Goal: Task Accomplishment & Management: Complete application form

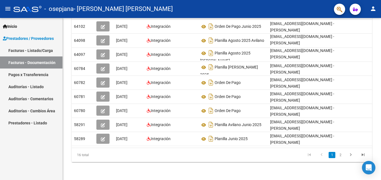
scroll to position [75, 0]
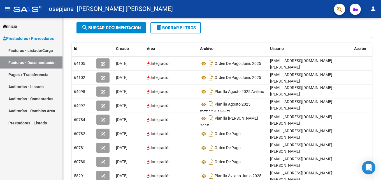
click at [41, 49] on link "Facturas - Listado/Carga" at bounding box center [31, 50] width 62 height 12
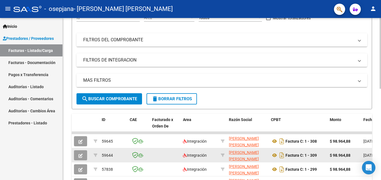
scroll to position [7, 0]
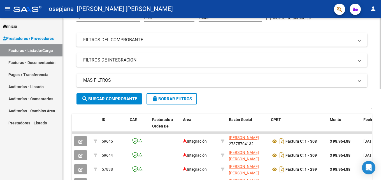
drag, startPoint x: 356, startPoint y: 132, endPoint x: 381, endPoint y: 135, distance: 24.5
click at [381, 135] on div "Video tutorial PRESTADORES -> Listado de CPBTs Emitidos por Prestadores / Prove…" at bounding box center [223, 125] width 320 height 365
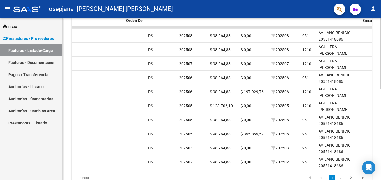
scroll to position [0, 0]
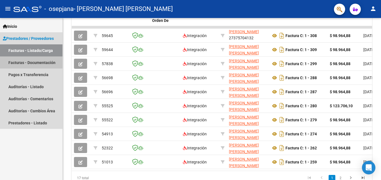
click at [26, 61] on link "Facturas - Documentación" at bounding box center [31, 62] width 62 height 12
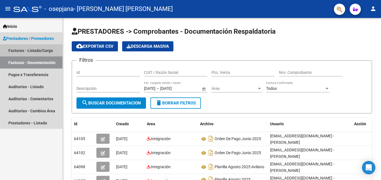
click at [38, 46] on link "Facturas - Listado/Carga" at bounding box center [31, 50] width 62 height 12
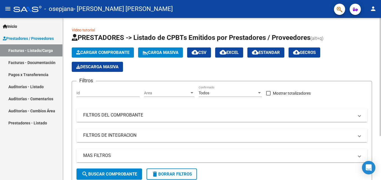
click at [100, 51] on span "Cargar Comprobante" at bounding box center [102, 52] width 53 height 5
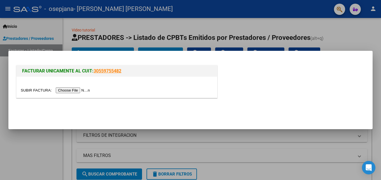
click at [84, 92] on input "file" at bounding box center [56, 90] width 71 height 6
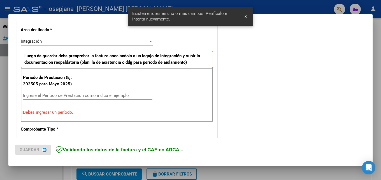
scroll to position [137, 0]
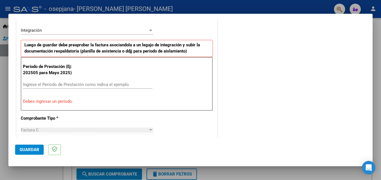
click at [62, 85] on input "Ingrese el Período de Prestación como indica el ejemplo" at bounding box center [87, 84] width 129 height 5
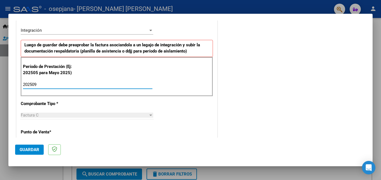
type input "202509"
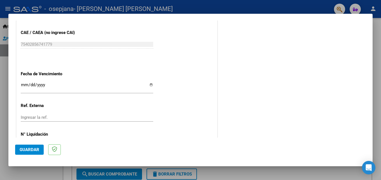
scroll to position [376, 0]
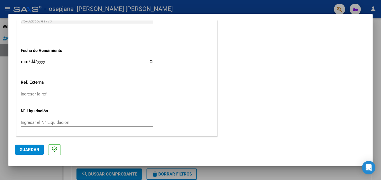
click at [60, 62] on input "Ingresar la fecha" at bounding box center [87, 63] width 133 height 9
click at [151, 61] on input "Ingresar la fecha" at bounding box center [87, 63] width 133 height 9
type input "[DATE]"
click at [33, 149] on span "Guardar" at bounding box center [30, 149] width 20 height 5
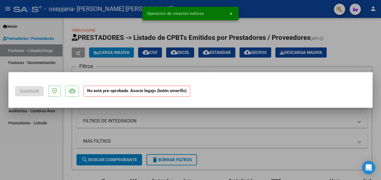
scroll to position [0, 0]
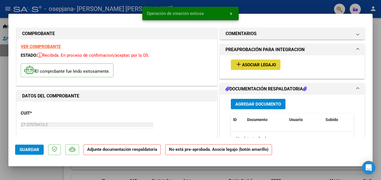
click at [238, 64] on mat-icon "add" at bounding box center [238, 64] width 7 height 7
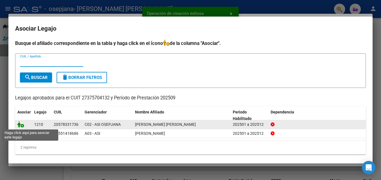
click at [22, 125] on icon at bounding box center [20, 124] width 7 height 6
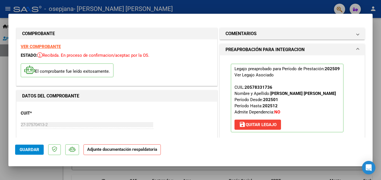
scroll to position [56, 0]
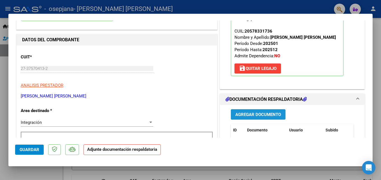
click at [243, 114] on span "Agregar Documento" at bounding box center [258, 114] width 46 height 5
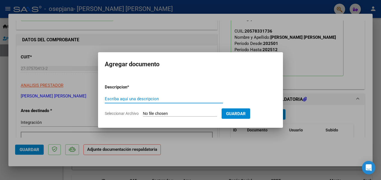
click at [201, 99] on input "Escriba aquí una descripcion" at bounding box center [164, 98] width 118 height 5
type input "Recibo"
click at [183, 112] on input "Seleccionar Archivo" at bounding box center [180, 113] width 74 height 5
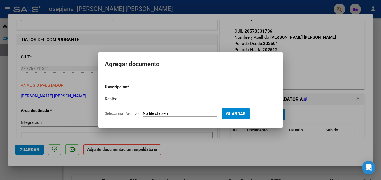
type input "C:\fakepath\179a97bc-ac1d-41d4-9a1e-aff02db97299.pdf"
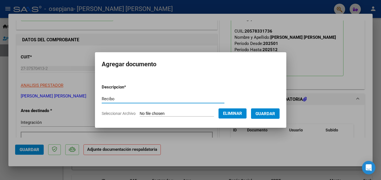
click at [177, 100] on input "Recibo" at bounding box center [163, 98] width 123 height 5
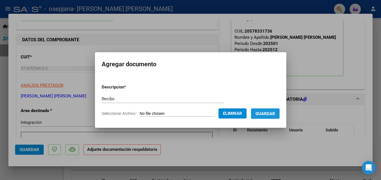
click at [265, 116] on span "Guardar" at bounding box center [266, 113] width 20 height 5
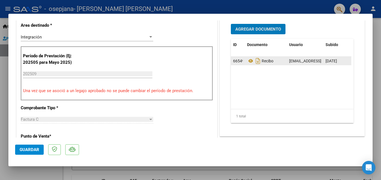
scroll to position [140, 0]
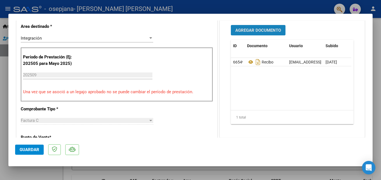
click at [246, 33] on button "Agregar Documento" at bounding box center [258, 30] width 55 height 10
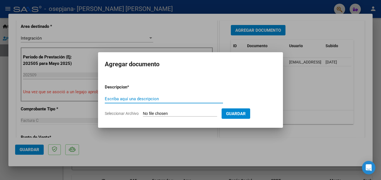
click at [180, 100] on input "Escriba aquí una descripcion" at bounding box center [164, 98] width 118 height 5
type input "Planilla Septiembre 2025"
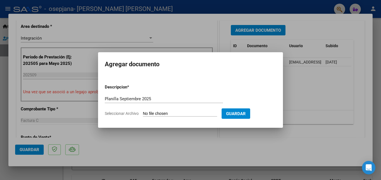
click at [180, 112] on input "Seleccionar Archivo" at bounding box center [180, 113] width 74 height 5
click at [200, 114] on input "Seleccionar Archivo" at bounding box center [180, 113] width 74 height 5
type input "C:\fakepath\WhatsApp Image [DATE] 15.35.54.pdf"
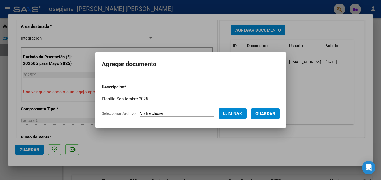
click at [268, 114] on span "Guardar" at bounding box center [266, 113] width 20 height 5
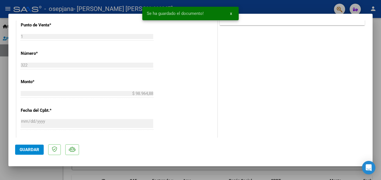
scroll to position [385, 0]
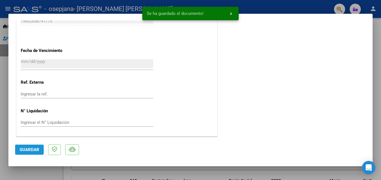
click at [29, 150] on span "Guardar" at bounding box center [30, 149] width 20 height 5
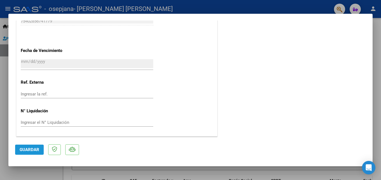
click at [27, 150] on span "Guardar" at bounding box center [30, 149] width 20 height 5
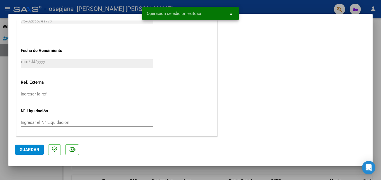
click at [25, 165] on mat-dialog-container "COMPROBANTE VER COMPROBANTE ESTADO: Recibida. En proceso de confirmacion/acepta…" at bounding box center [190, 90] width 364 height 152
click at [26, 169] on div at bounding box center [190, 90] width 381 height 180
type input "$ 0,00"
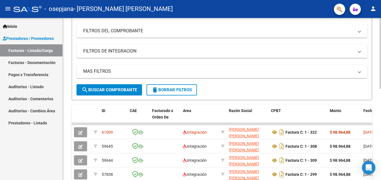
scroll to position [56, 0]
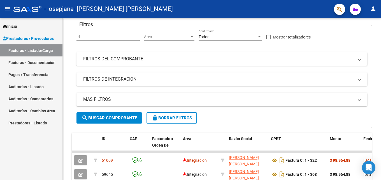
click at [37, 48] on link "Facturas - Listado/Carga" at bounding box center [31, 50] width 62 height 12
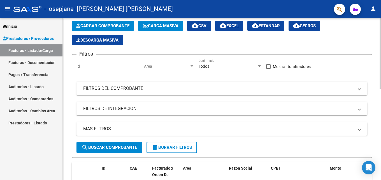
scroll to position [0, 0]
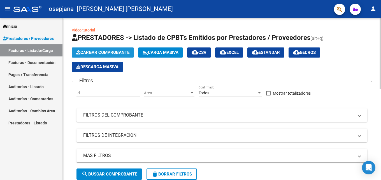
click at [105, 52] on span "Cargar Comprobante" at bounding box center [102, 52] width 53 height 5
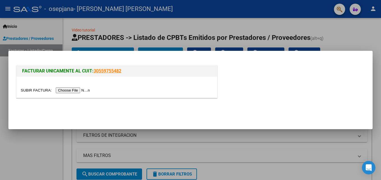
click at [72, 89] on input "file" at bounding box center [56, 90] width 71 height 6
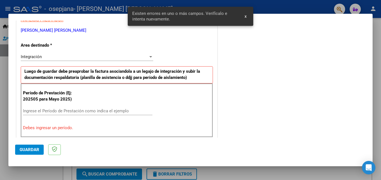
scroll to position [112, 0]
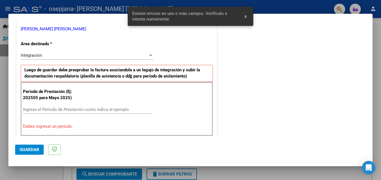
drag, startPoint x: 62, startPoint y: 104, endPoint x: 62, endPoint y: 101, distance: 3.1
click at [62, 103] on div "Período de Prestación (Ej: 202505 para Mayo 2025) Ingrese el Período de Prestac…" at bounding box center [117, 109] width 192 height 54
click at [62, 108] on input "Ingrese el Período de Prestación como indica el ejemplo" at bounding box center [87, 109] width 129 height 5
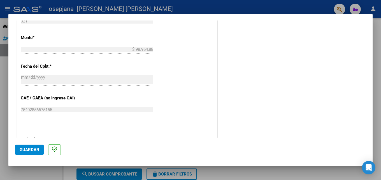
scroll to position [336, 0]
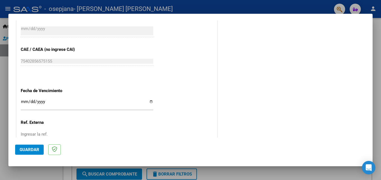
type input "202509"
click at [50, 103] on input "Ingresar la fecha" at bounding box center [87, 103] width 133 height 9
click at [149, 101] on input "Ingresar la fecha" at bounding box center [87, 103] width 133 height 9
type input "[DATE]"
click at [24, 151] on span "Guardar" at bounding box center [30, 149] width 20 height 5
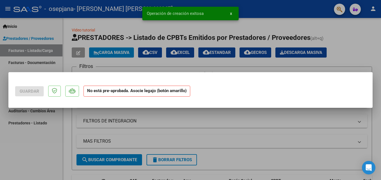
scroll to position [0, 0]
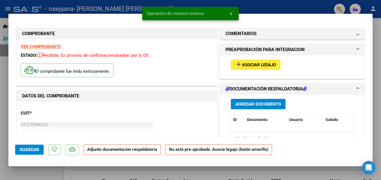
click at [236, 64] on mat-icon "add" at bounding box center [238, 64] width 7 height 7
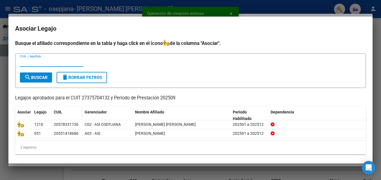
scroll to position [3, 0]
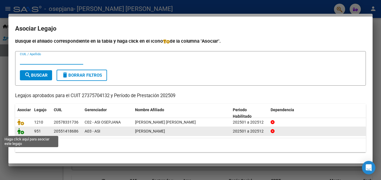
click at [22, 133] on icon at bounding box center [20, 131] width 7 height 6
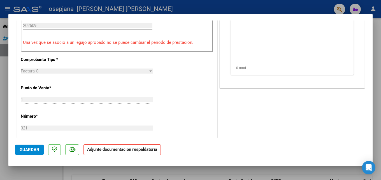
scroll to position [140, 0]
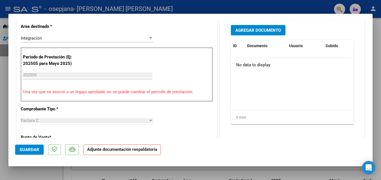
click at [251, 32] on span "Agregar Documento" at bounding box center [258, 30] width 46 height 5
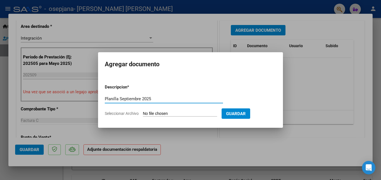
type input "Planilla Septiembre 2025"
click at [198, 112] on input "Seleccionar Archivo" at bounding box center [180, 113] width 74 height 5
type input "C:\fakepath\WhatsApp Image [DATE] 15.36.02.pdf"
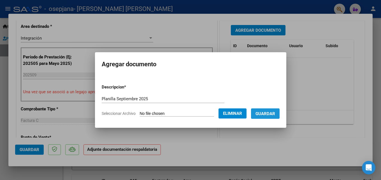
click at [271, 112] on span "Guardar" at bounding box center [266, 113] width 20 height 5
